Goal: Transaction & Acquisition: Purchase product/service

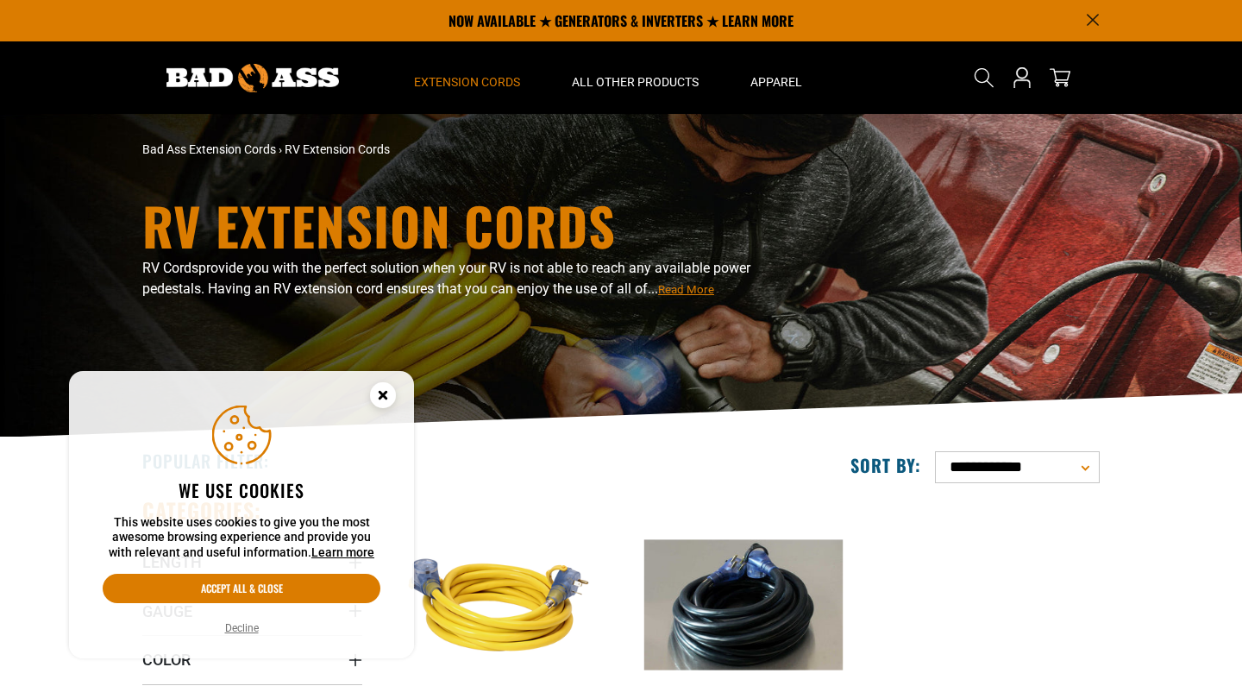
click at [248, 632] on button "Decline" at bounding box center [242, 627] width 44 height 17
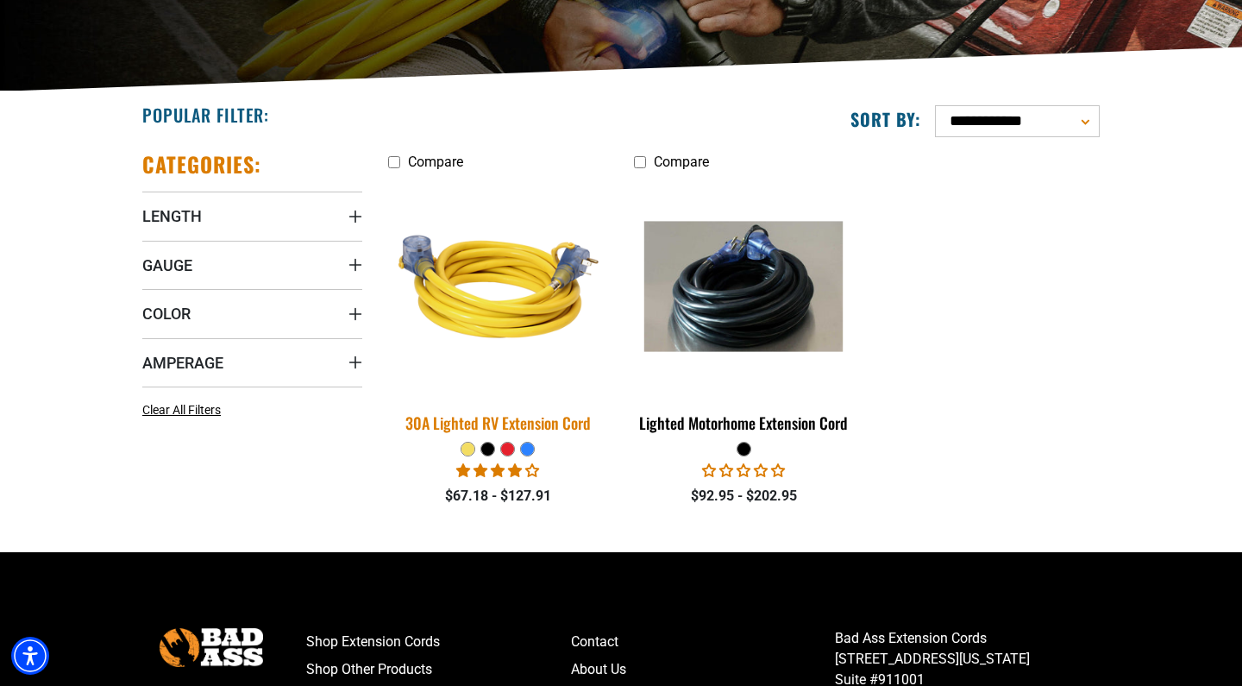
scroll to position [346, 0]
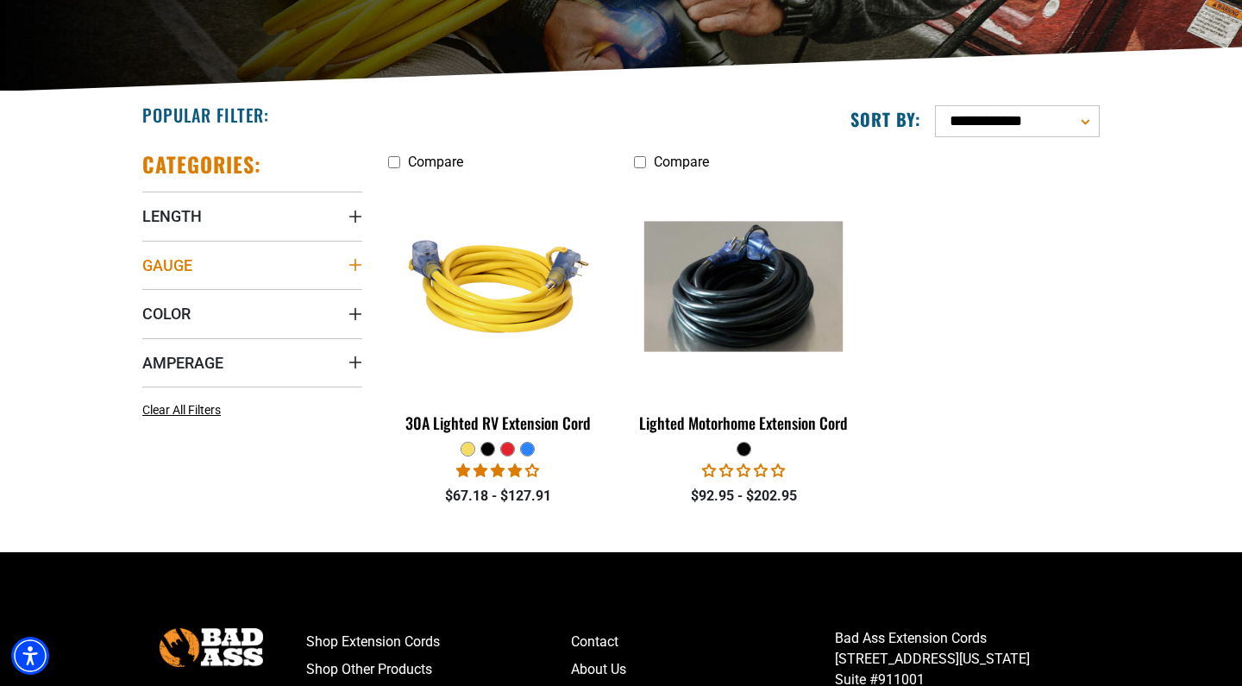
click at [172, 266] on span "Gauge" at bounding box center [167, 265] width 50 height 20
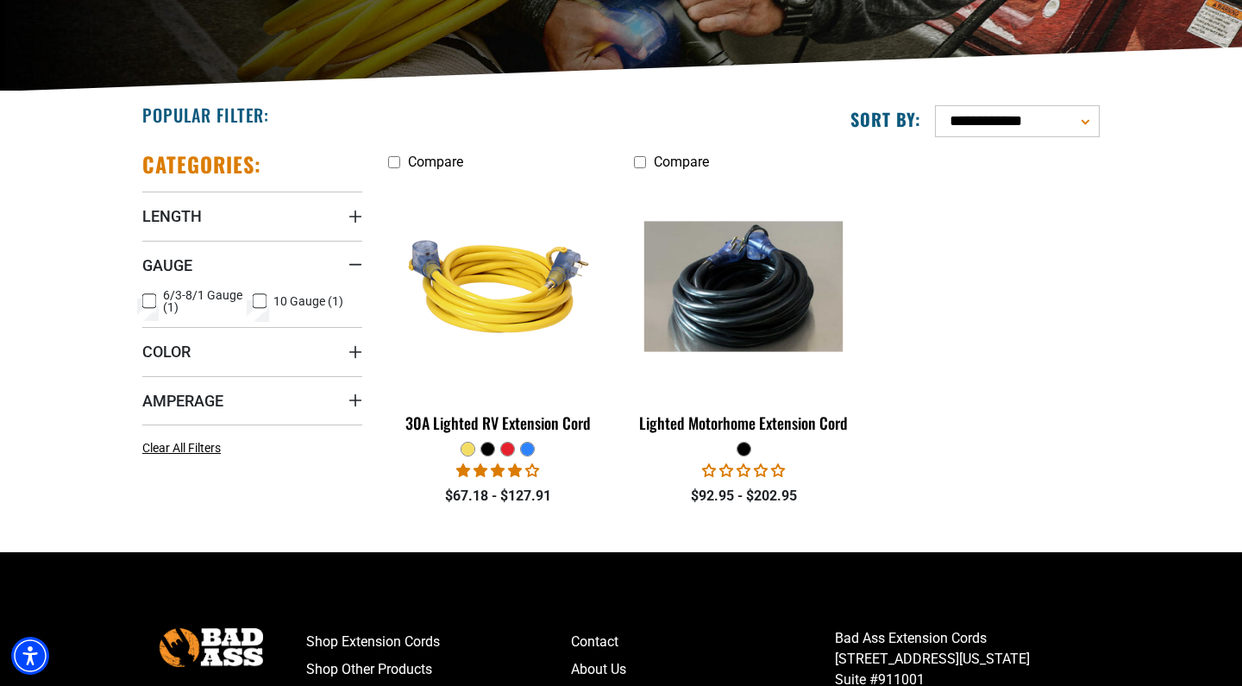
click at [264, 303] on icon at bounding box center [260, 301] width 14 height 22
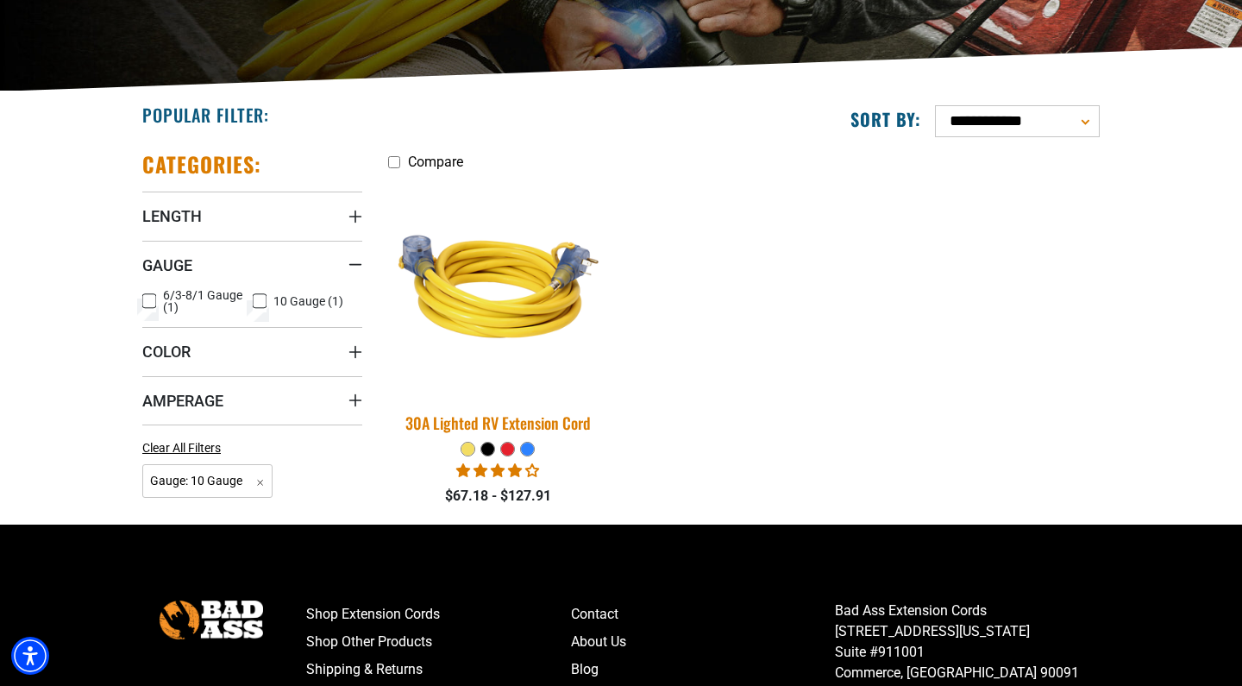
click at [512, 328] on img at bounding box center [499, 286] width 242 height 221
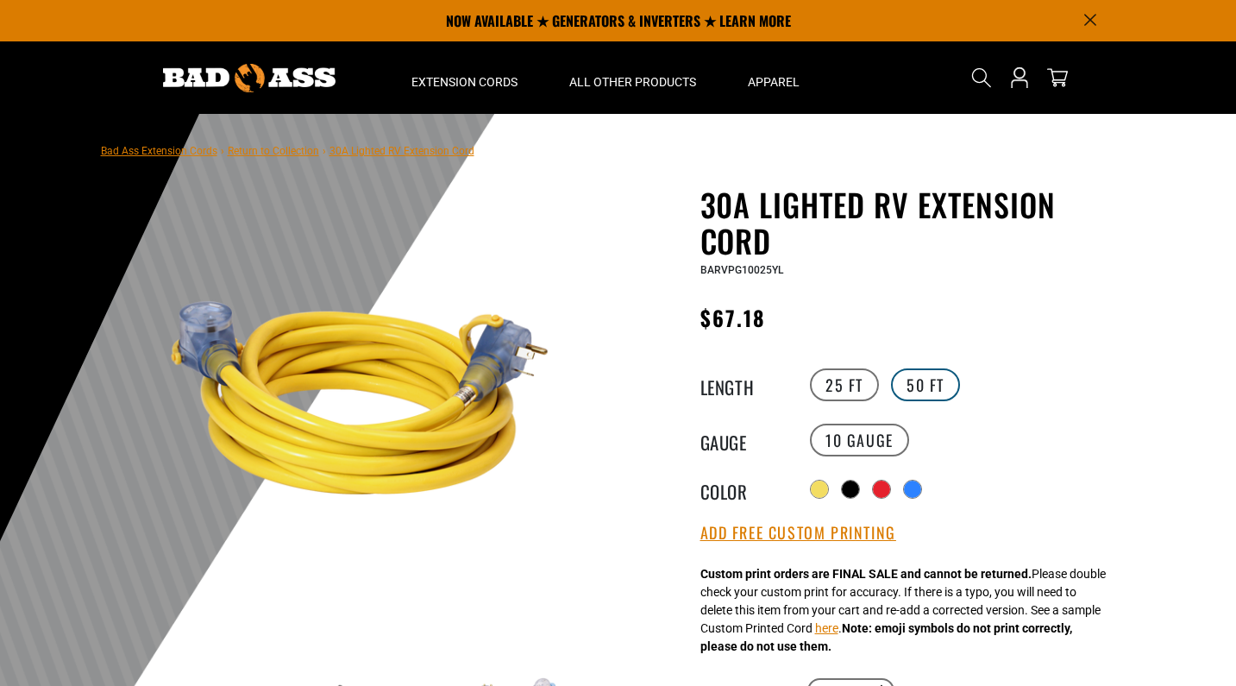
click at [916, 386] on label "50 FT" at bounding box center [925, 384] width 69 height 33
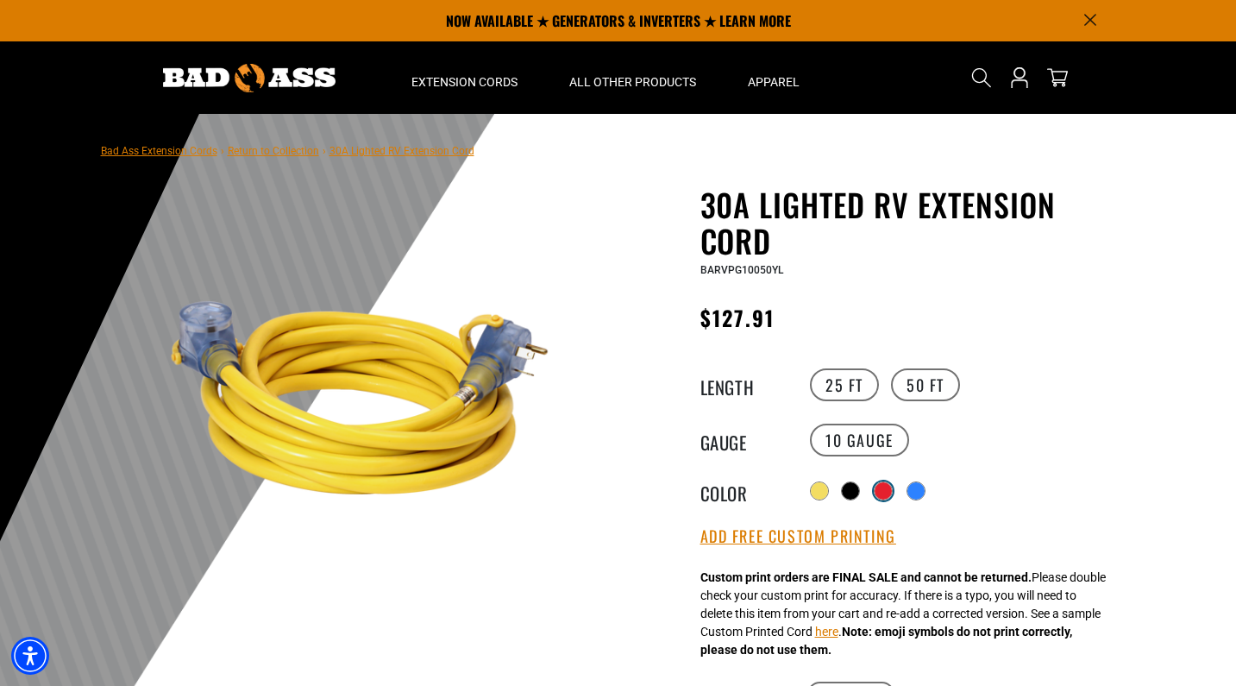
click at [885, 487] on div at bounding box center [883, 490] width 17 height 17
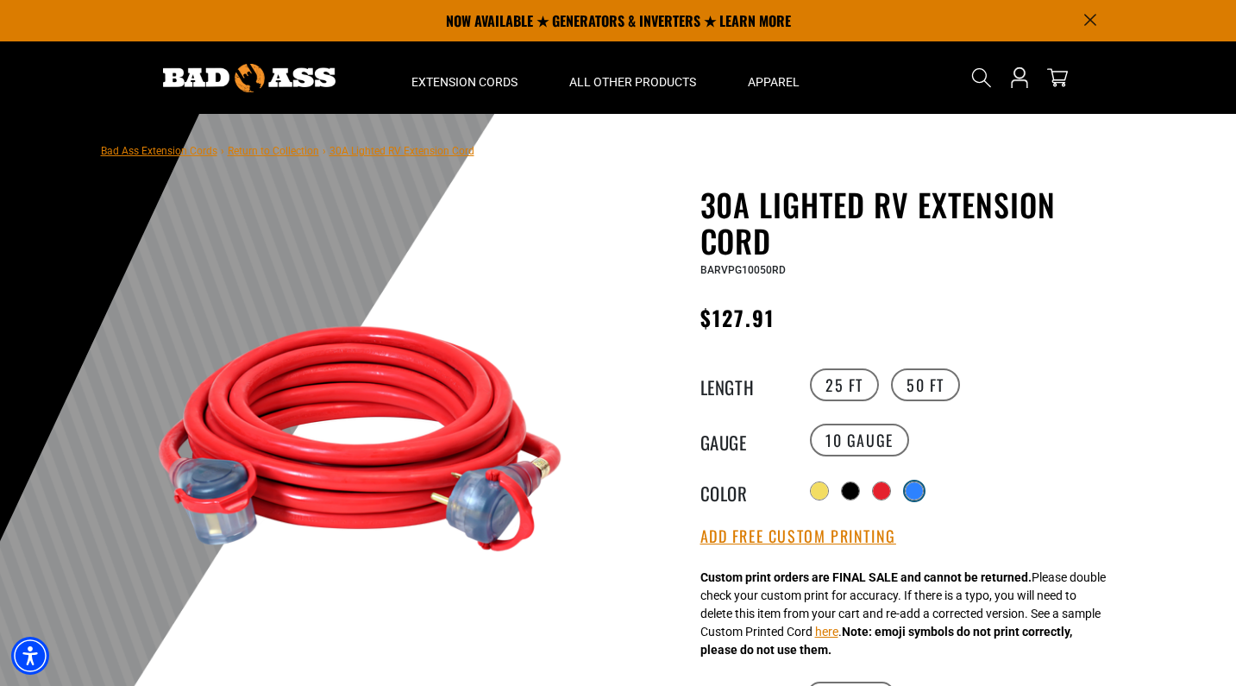
click at [922, 490] on div at bounding box center [914, 490] width 17 height 17
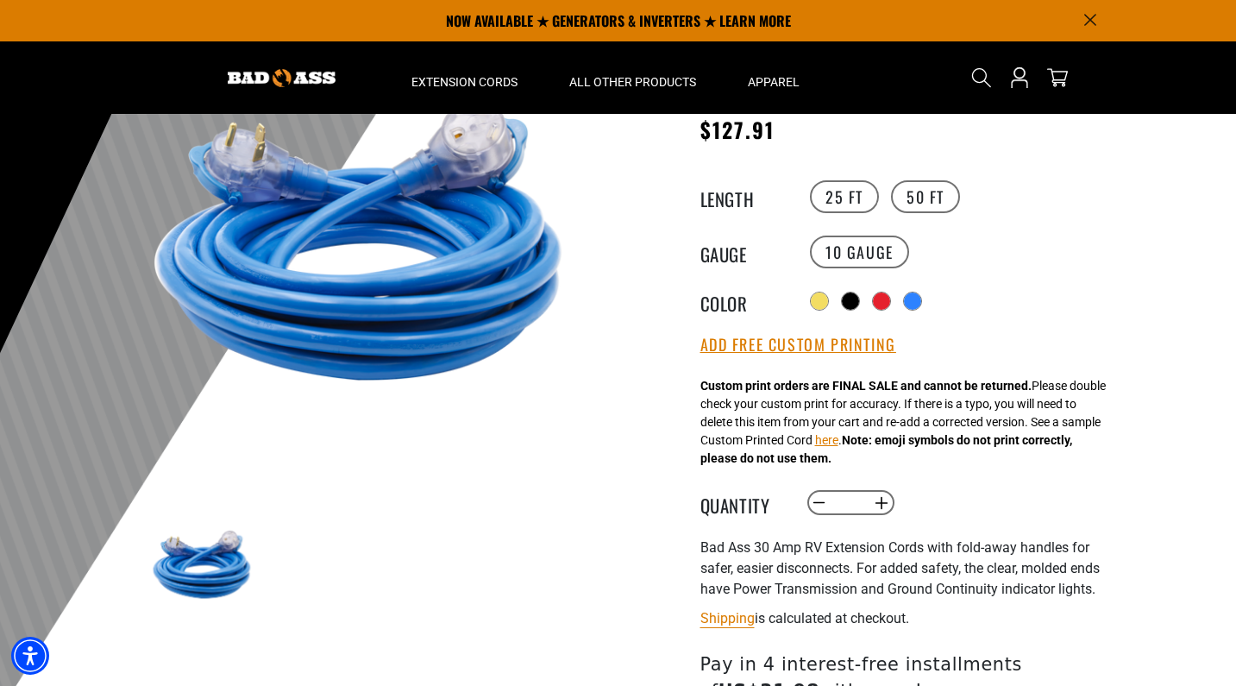
scroll to position [164, 0]
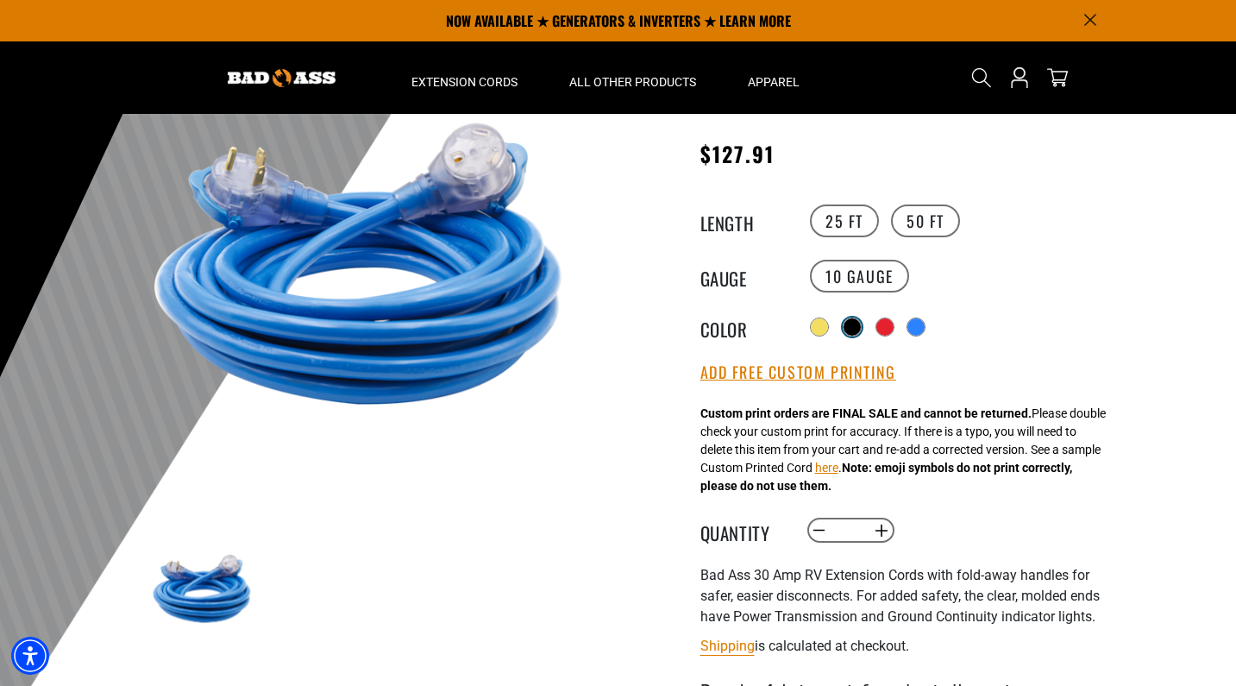
click at [846, 323] on div at bounding box center [852, 326] width 17 height 17
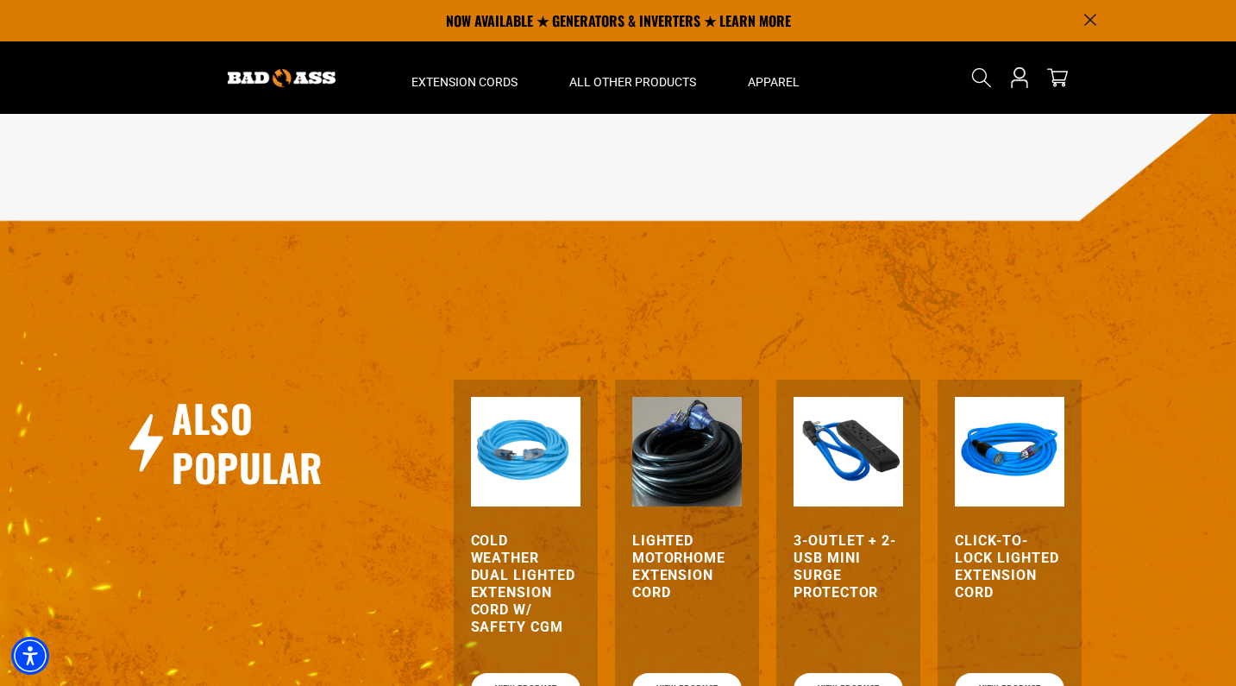
scroll to position [1753, 0]
